Goal: Navigation & Orientation: Find specific page/section

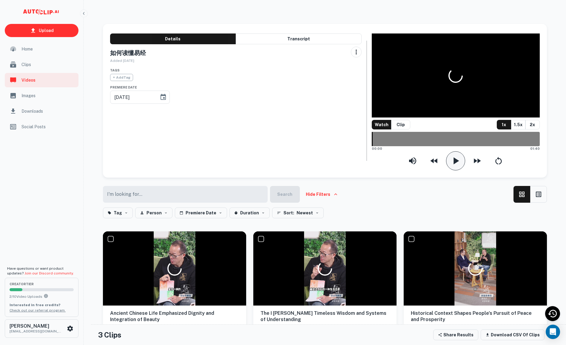
click at [462, 155] on icon "button" at bounding box center [456, 161] width 12 height 12
click at [455, 157] on icon "button" at bounding box center [456, 160] width 6 height 7
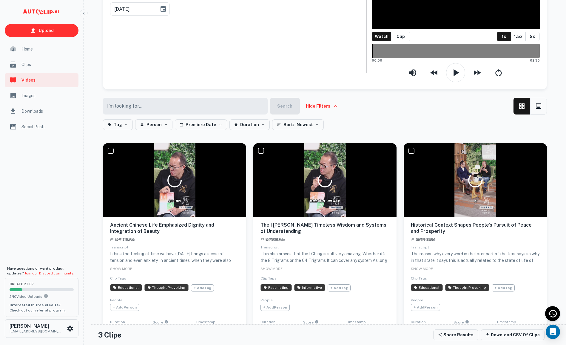
scroll to position [90, 0]
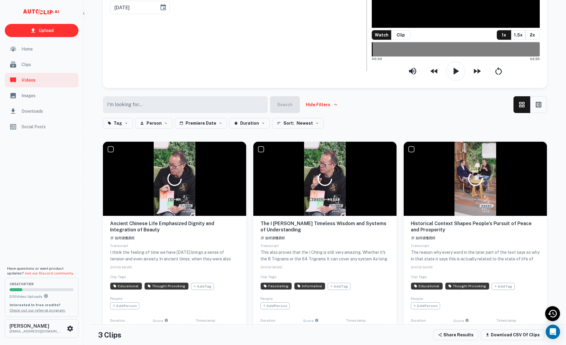
click at [273, 337] on button "View Clip" at bounding box center [273, 342] width 25 height 10
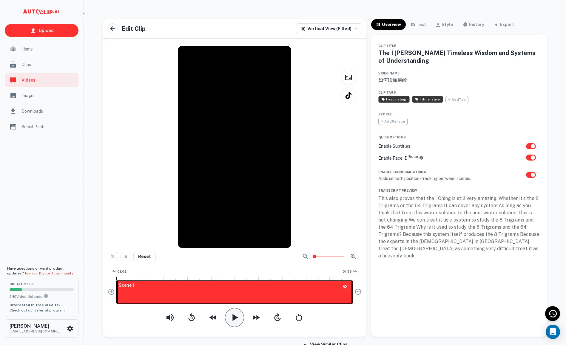
click at [235, 314] on icon "button" at bounding box center [235, 317] width 12 height 12
click at [128, 288] on div "Scene 1" at bounding box center [126, 291] width 20 height 23
click at [157, 288] on div "Scene 1" at bounding box center [234, 291] width 237 height 23
click at [198, 287] on div "Scene 1" at bounding box center [234, 291] width 237 height 23
click at [249, 287] on div "Scene 1" at bounding box center [234, 291] width 237 height 23
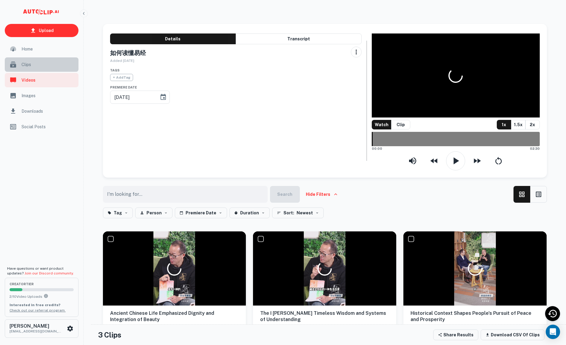
click at [30, 64] on span "Clips" at bounding box center [48, 64] width 53 height 7
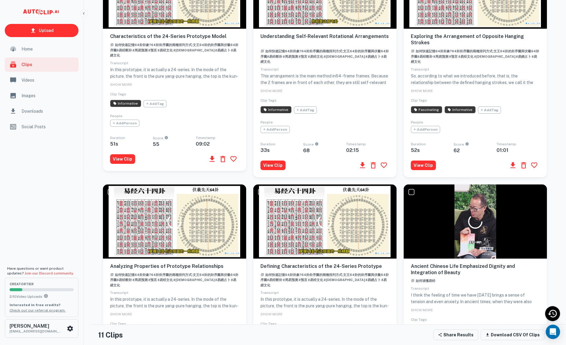
scroll to position [423, 0]
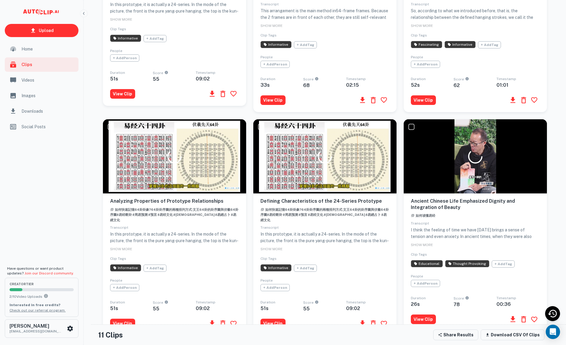
click at [48, 80] on span "Videos" at bounding box center [48, 80] width 53 height 7
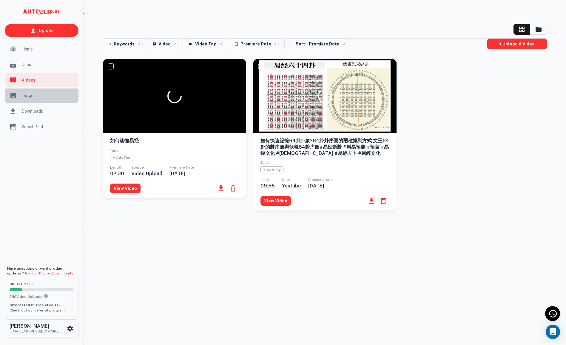
click at [30, 95] on span "Images" at bounding box center [48, 95] width 53 height 7
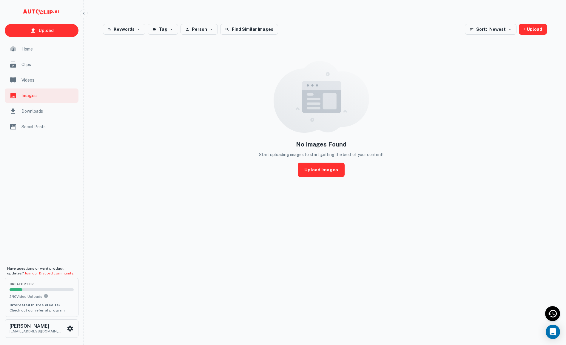
click at [31, 114] on span "Downloads" at bounding box center [48, 111] width 53 height 7
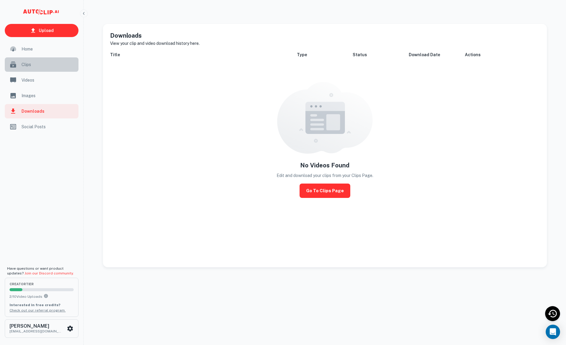
click at [28, 63] on span "Clips" at bounding box center [48, 64] width 53 height 7
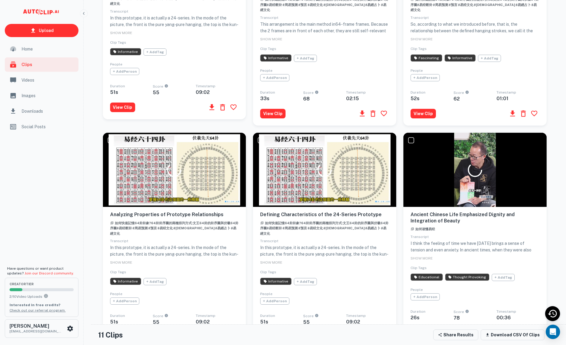
scroll to position [423, 0]
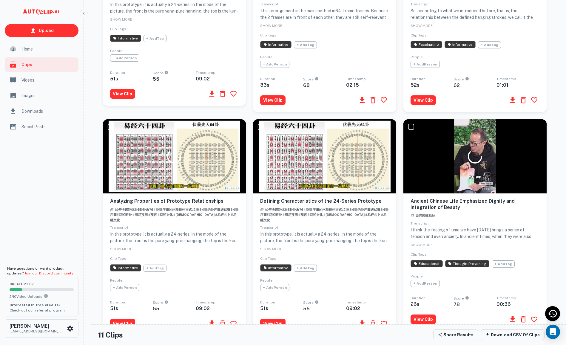
click at [518, 208] on div "Ancient Chinese Life Emphasized Dignity and Integration of Beauty 如何读懂易经 Transc…" at bounding box center [475, 262] width 129 height 128
click at [430, 314] on button "View Clip" at bounding box center [423, 319] width 25 height 10
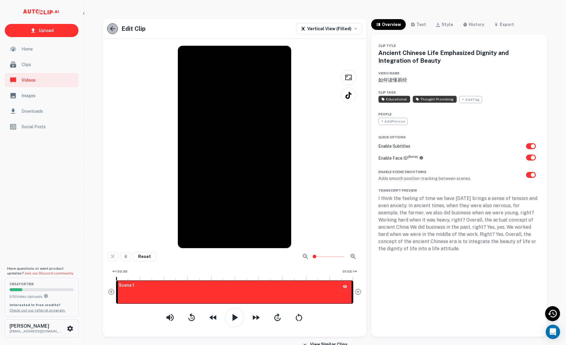
click at [113, 30] on icon "button" at bounding box center [112, 28] width 7 height 7
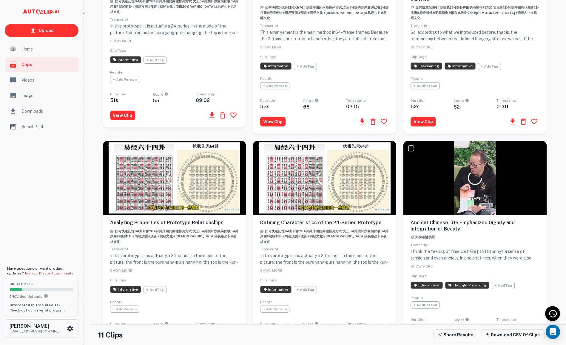
scroll to position [423, 0]
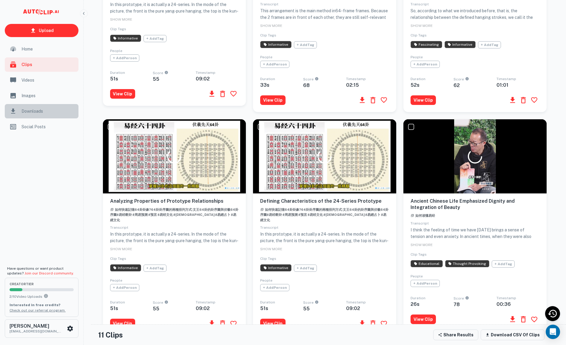
click at [27, 108] on span "Downloads" at bounding box center [48, 111] width 53 height 7
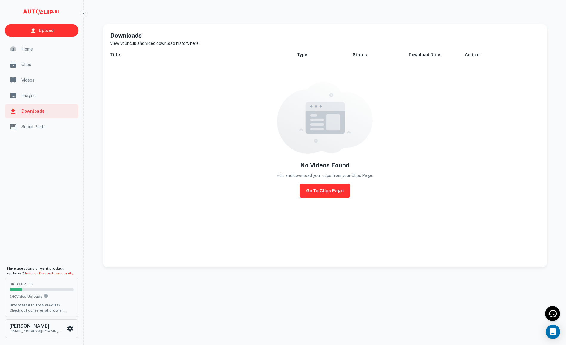
click at [34, 126] on span "Social Posts" at bounding box center [48, 126] width 53 height 7
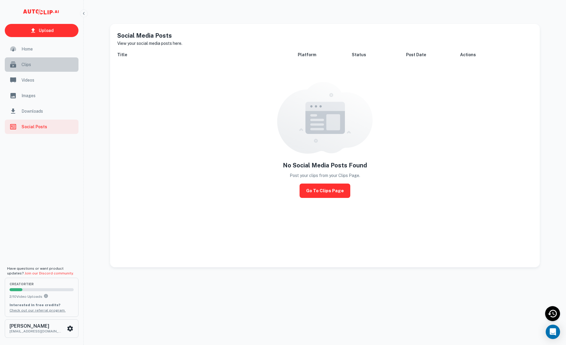
click at [32, 64] on span "Clips" at bounding box center [48, 64] width 53 height 7
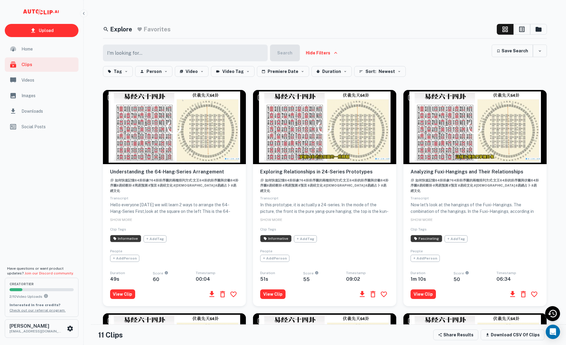
click at [31, 55] on div "Home" at bounding box center [42, 49] width 74 height 14
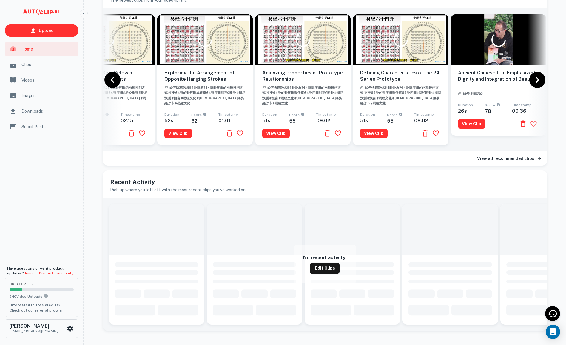
scroll to position [0, 451]
